Goal: Complete application form

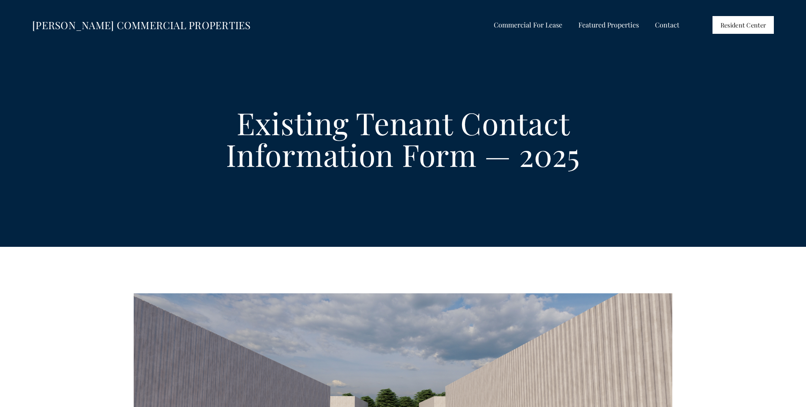
select select "US"
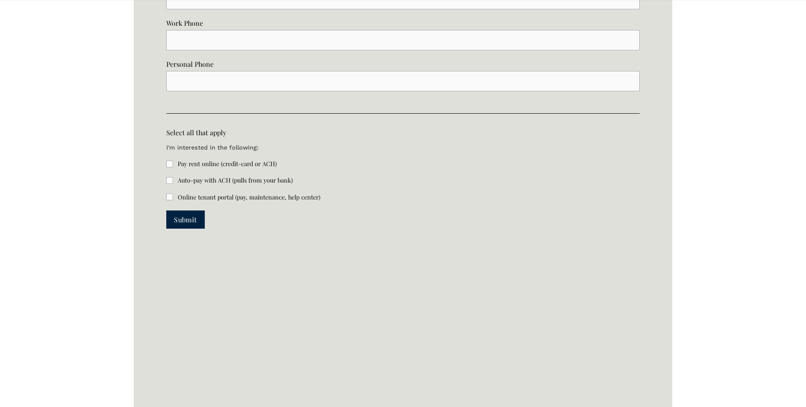
scroll to position [1988, 0]
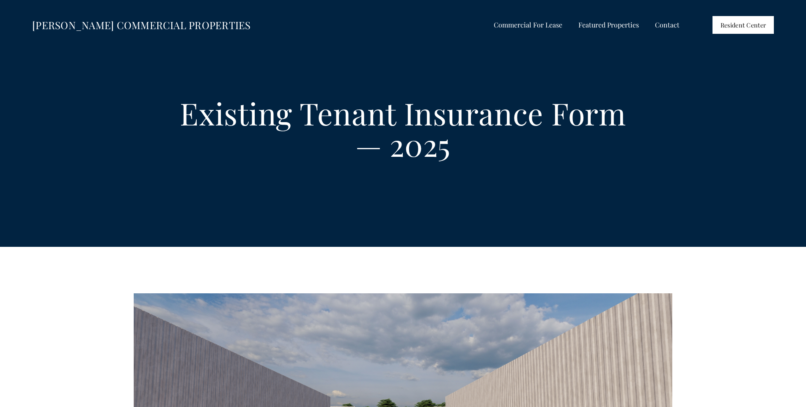
select select "US"
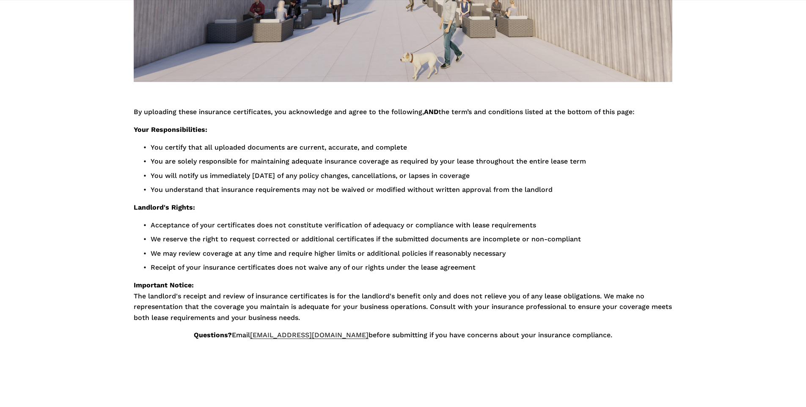
scroll to position [465, 0]
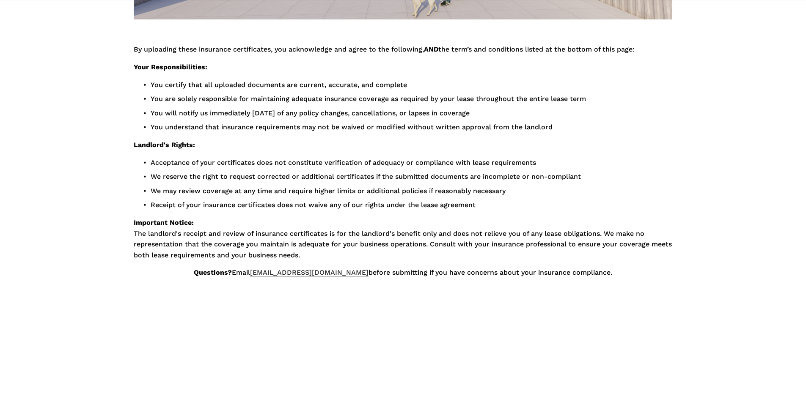
click at [593, 150] on p "Landlord's Rights:" at bounding box center [403, 145] width 538 height 11
click at [591, 151] on div "By uploading these insurance certificates, you acknowledge and agree to the fol…" at bounding box center [403, 170] width 538 height 252
click at [582, 156] on div "By uploading these insurance certificates, you acknowledge and agree to the fol…" at bounding box center [403, 170] width 538 height 252
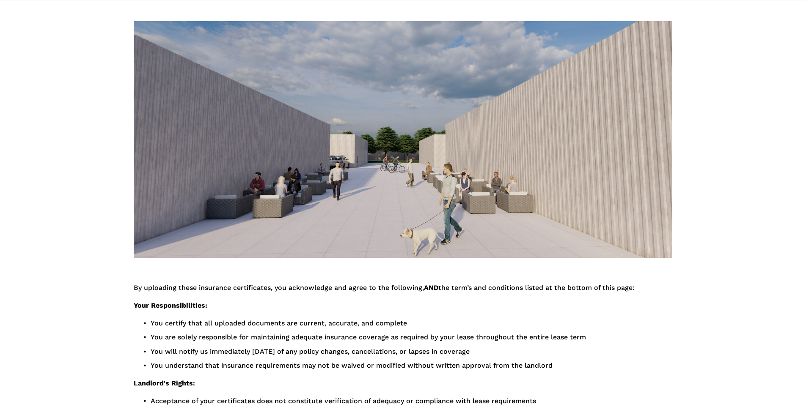
scroll to position [254, 0]
